Goal: Transaction & Acquisition: Purchase product/service

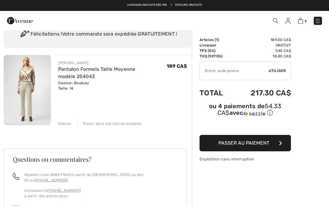
scroll to position [24, 0]
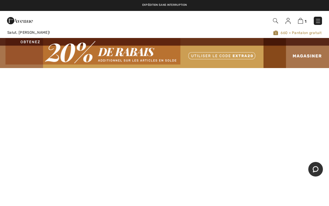
click at [301, 20] on img at bounding box center [300, 21] width 5 height 6
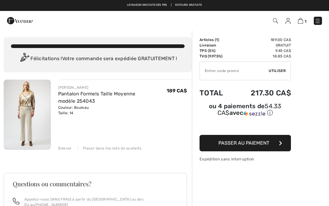
click at [226, 145] on span "Passer au paiement" at bounding box center [243, 143] width 51 height 6
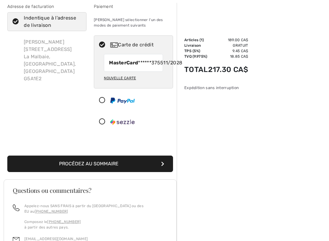
scroll to position [34, 0]
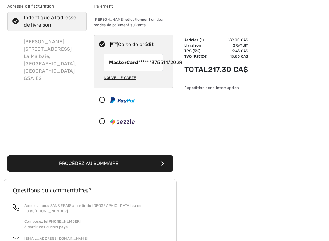
click at [80, 171] on button "Procédez au sommaire" at bounding box center [90, 163] width 166 height 16
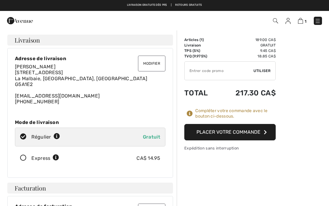
click at [205, 132] on button "Placer votre commande" at bounding box center [229, 132] width 91 height 16
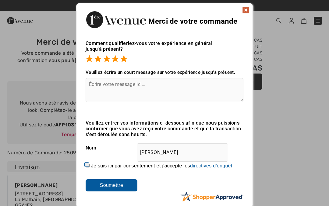
click at [86, 164] on input "Je suis ici par consentement et j'accepte les En soumettant une évaluation, vou…" at bounding box center [88, 166] width 4 height 4
checkbox input "true"
click at [106, 186] on input "Soumettre" at bounding box center [112, 186] width 52 height 12
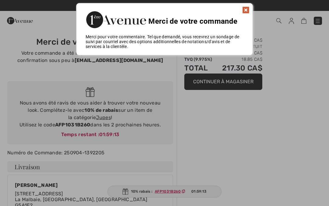
click at [249, 8] on img at bounding box center [245, 9] width 7 height 7
